Goal: Use online tool/utility: Utilize a website feature to perform a specific function

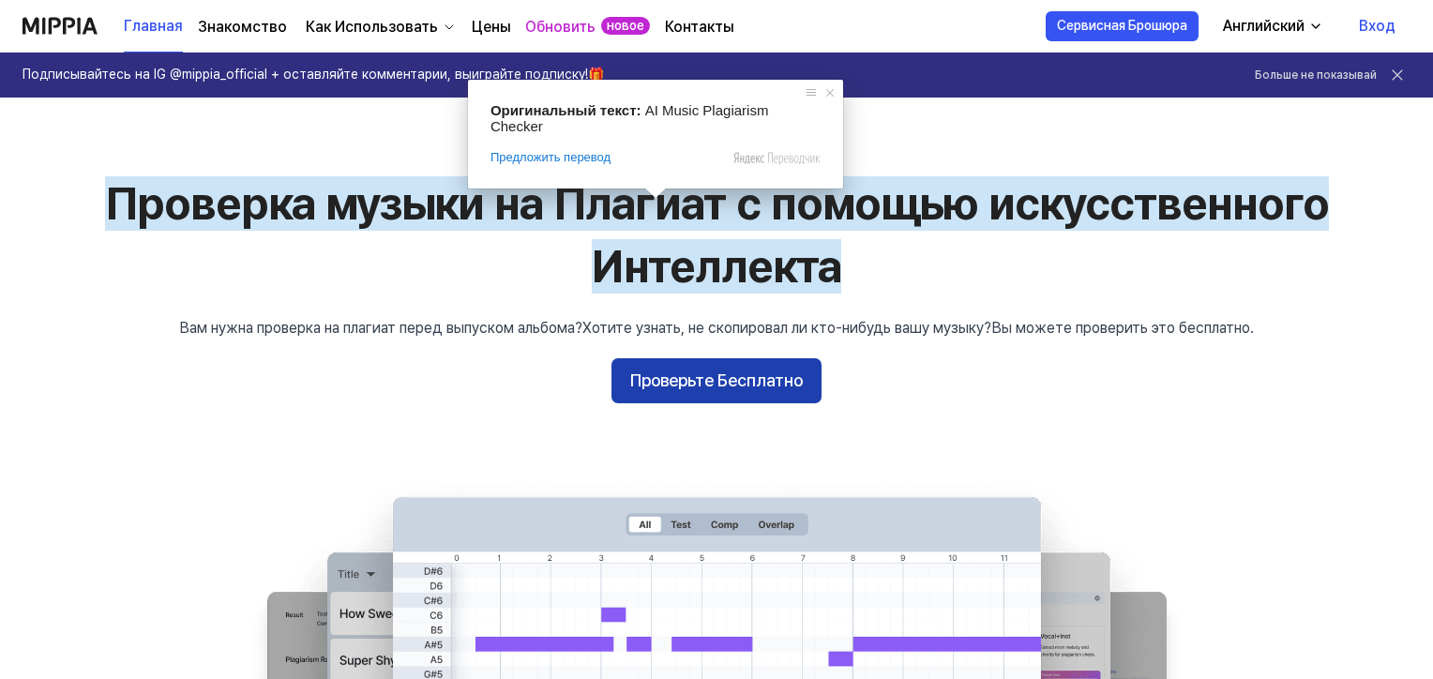
click at [715, 372] on ya-tr-span "Проверьте Бесплатно" at bounding box center [716, 381] width 173 height 27
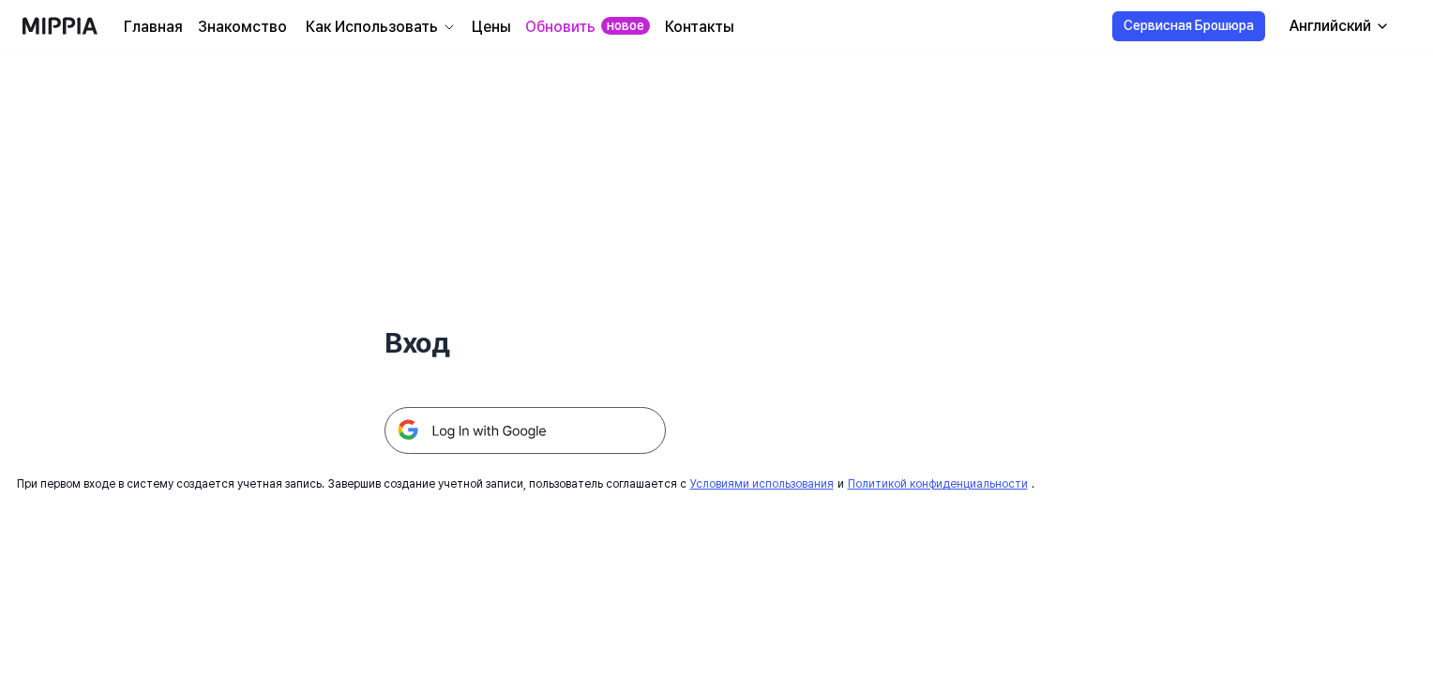
click at [559, 434] on img at bounding box center [525, 430] width 281 height 47
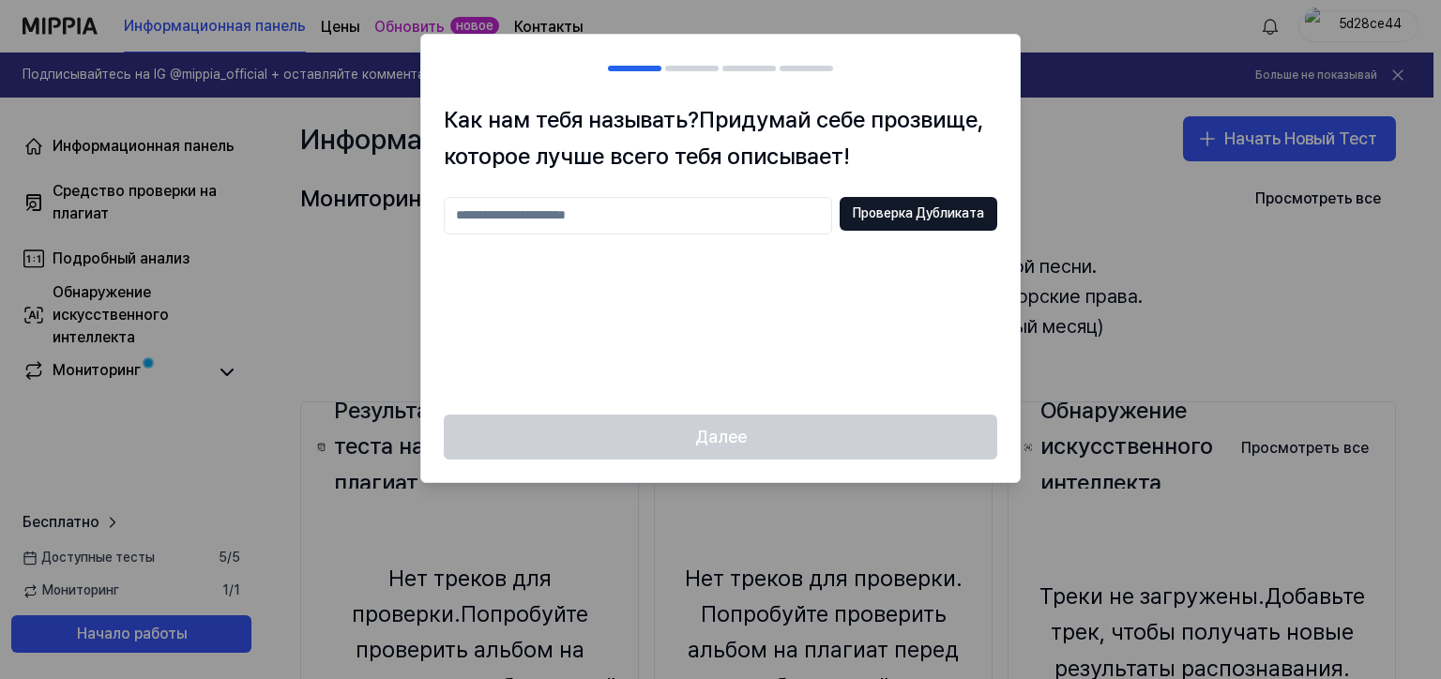
click at [556, 218] on input "text" at bounding box center [638, 216] width 388 height 38
type input "**********"
click at [915, 210] on ya-tr-span "Проверка Дубликата" at bounding box center [918, 213] width 131 height 19
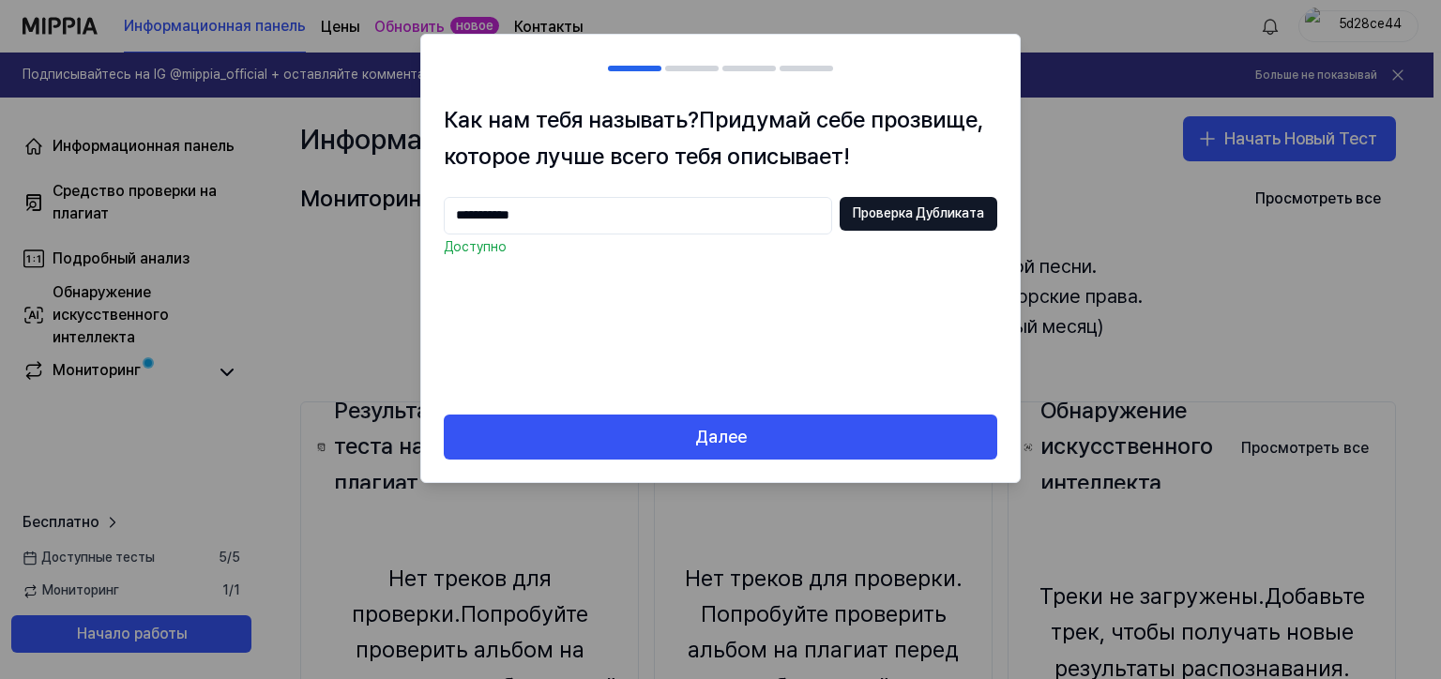
click at [741, 437] on ya-tr-span "Далее" at bounding box center [721, 437] width 52 height 27
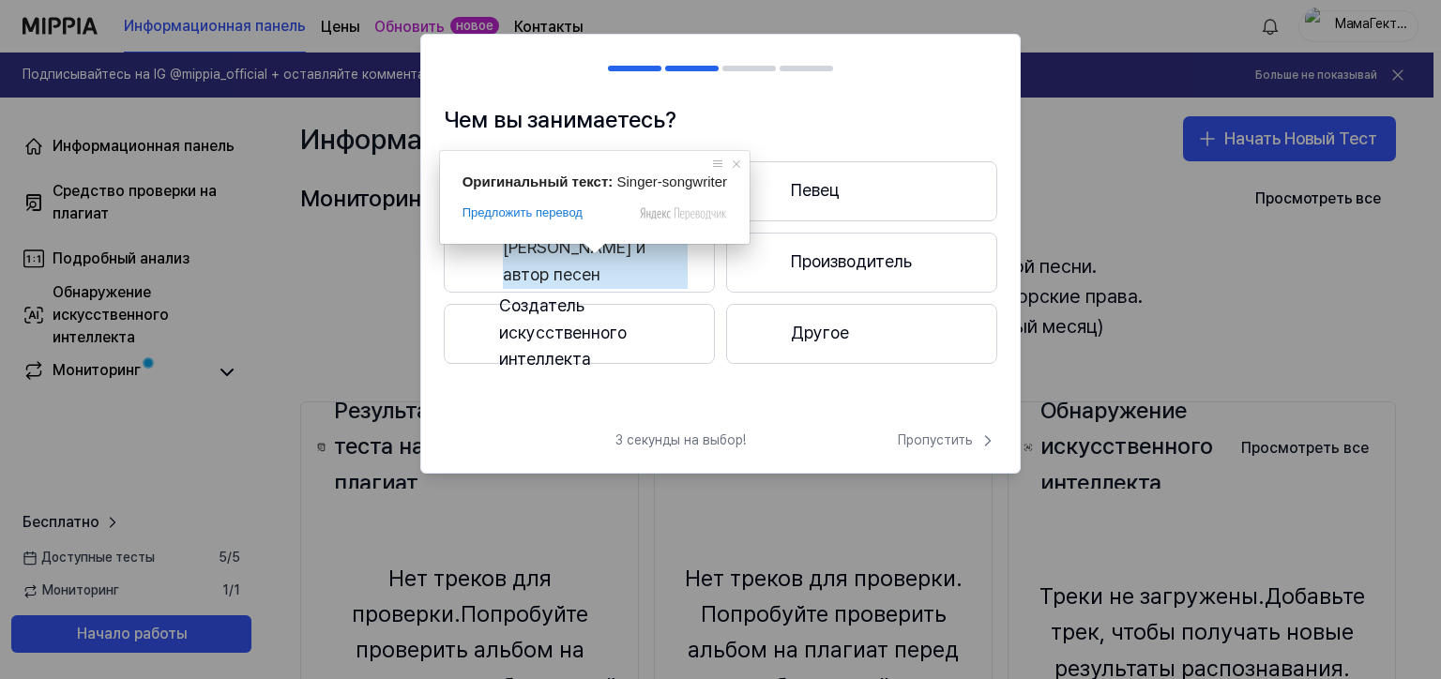
click at [607, 265] on ya-tr-span "Певец и автор песен" at bounding box center [595, 261] width 185 height 54
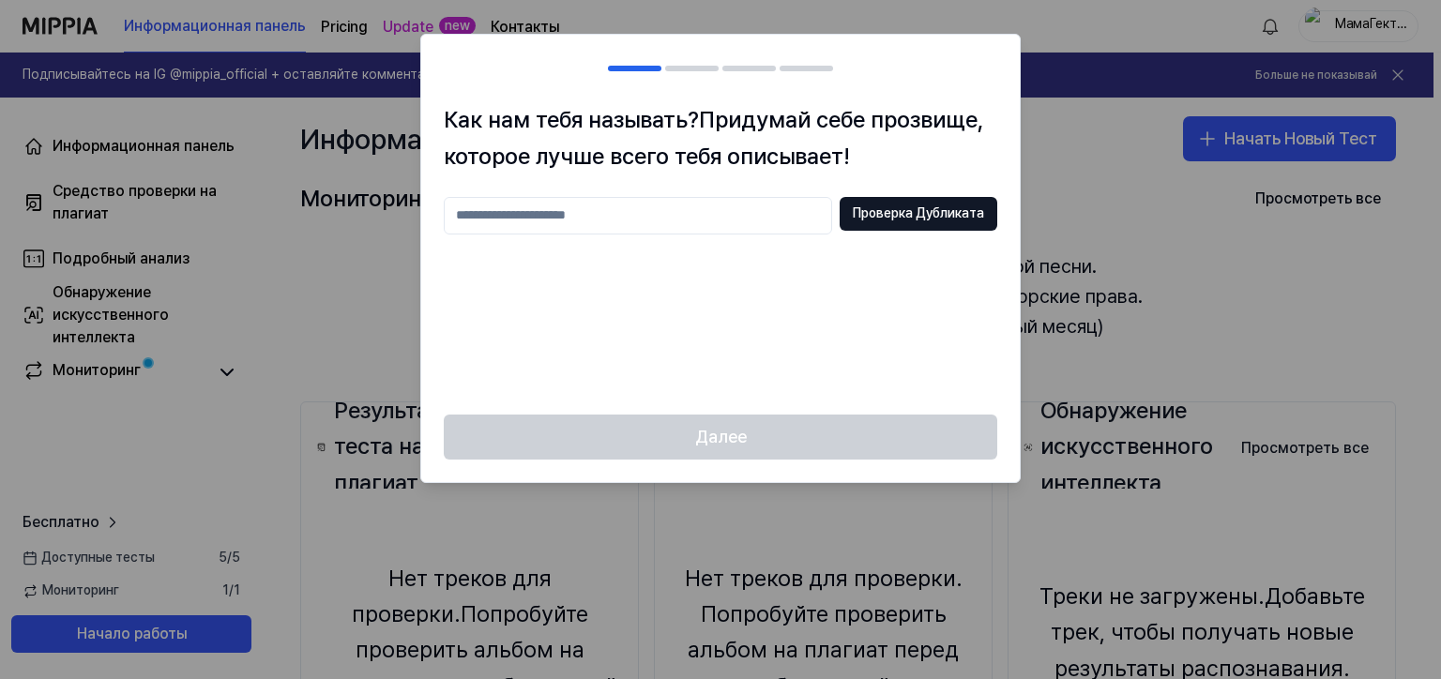
click at [538, 218] on input "text" at bounding box center [638, 216] width 388 height 38
type input "**********"
click at [953, 207] on ya-tr-span "Проверка Дубликата" at bounding box center [918, 213] width 131 height 19
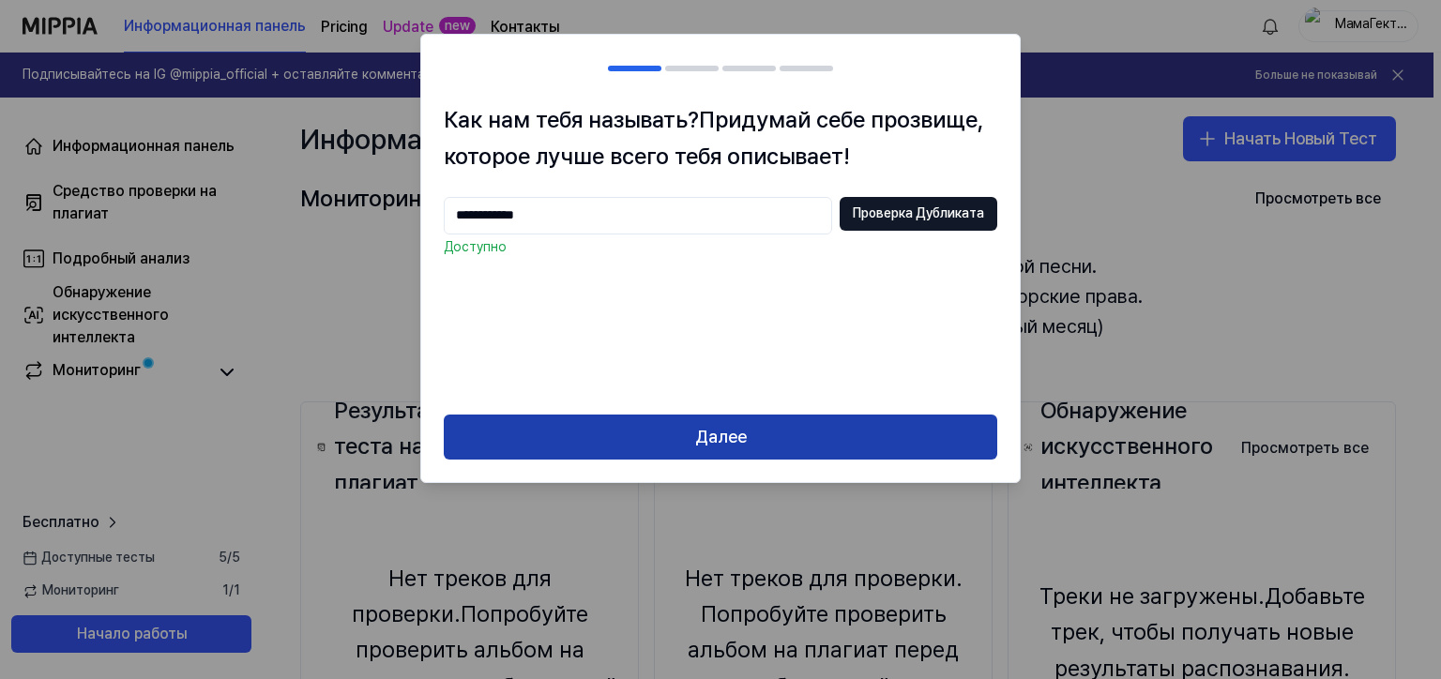
click at [688, 437] on button "Далее" at bounding box center [720, 437] width 553 height 45
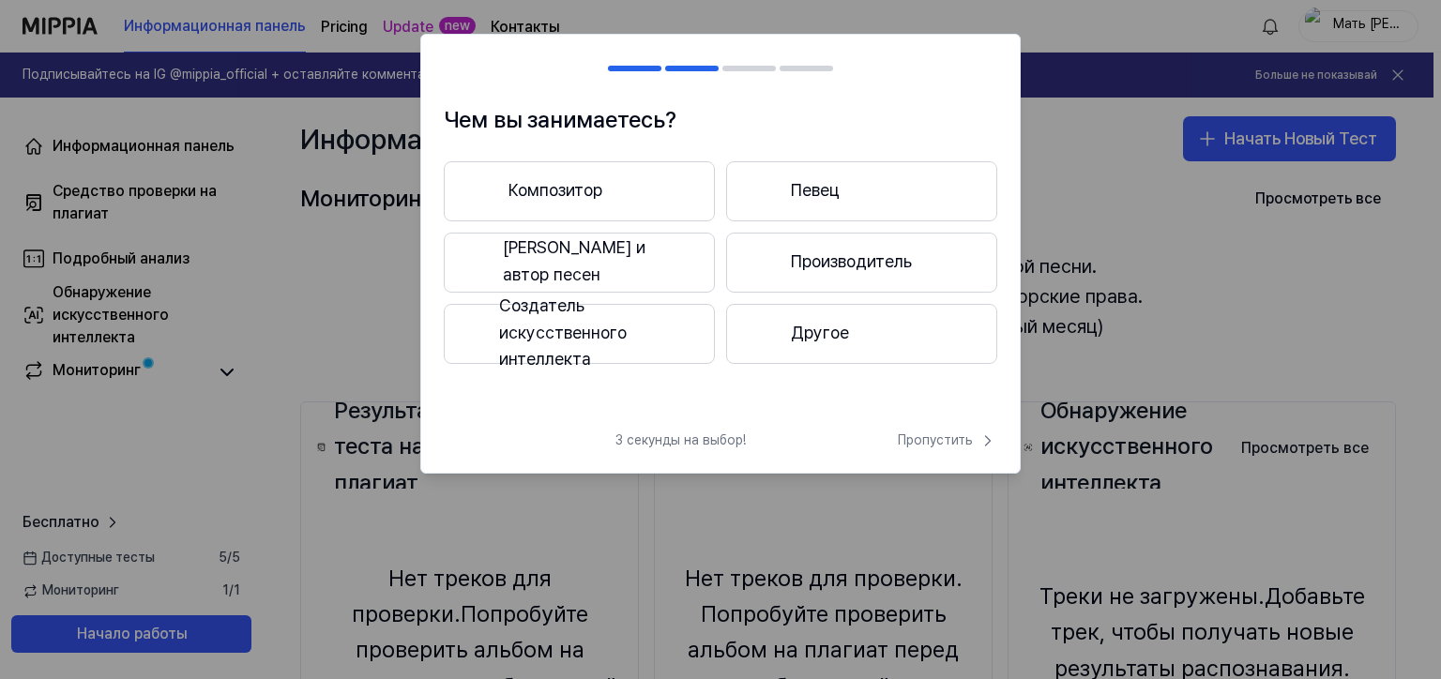
click at [537, 263] on ya-tr-span "Певец и автор песен" at bounding box center [595, 261] width 185 height 54
